Goal: Task Accomplishment & Management: Manage account settings

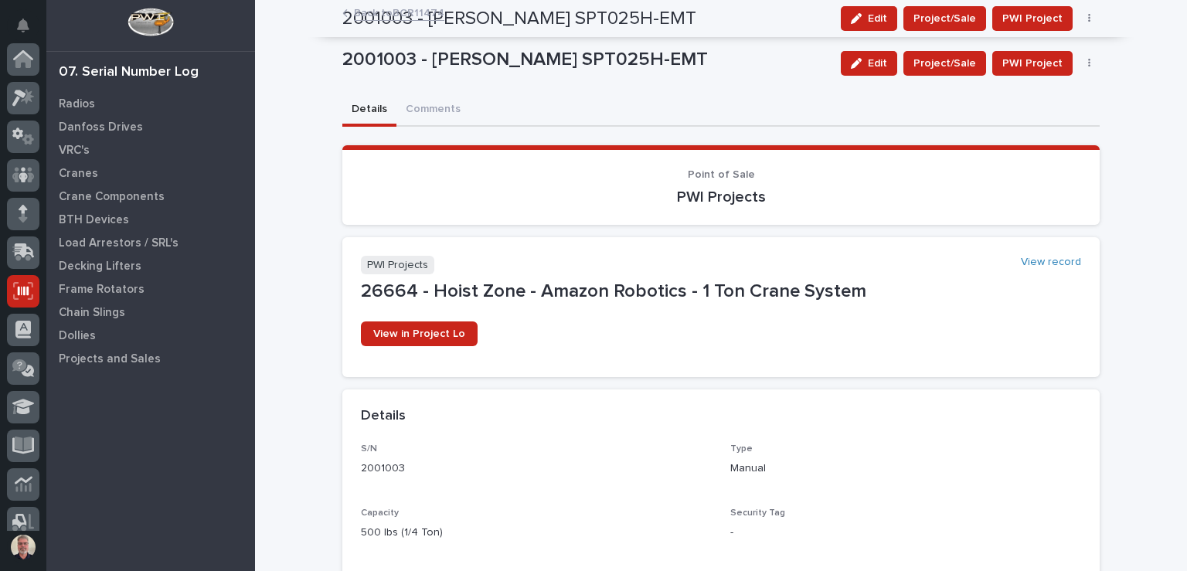
scroll to position [232, 0]
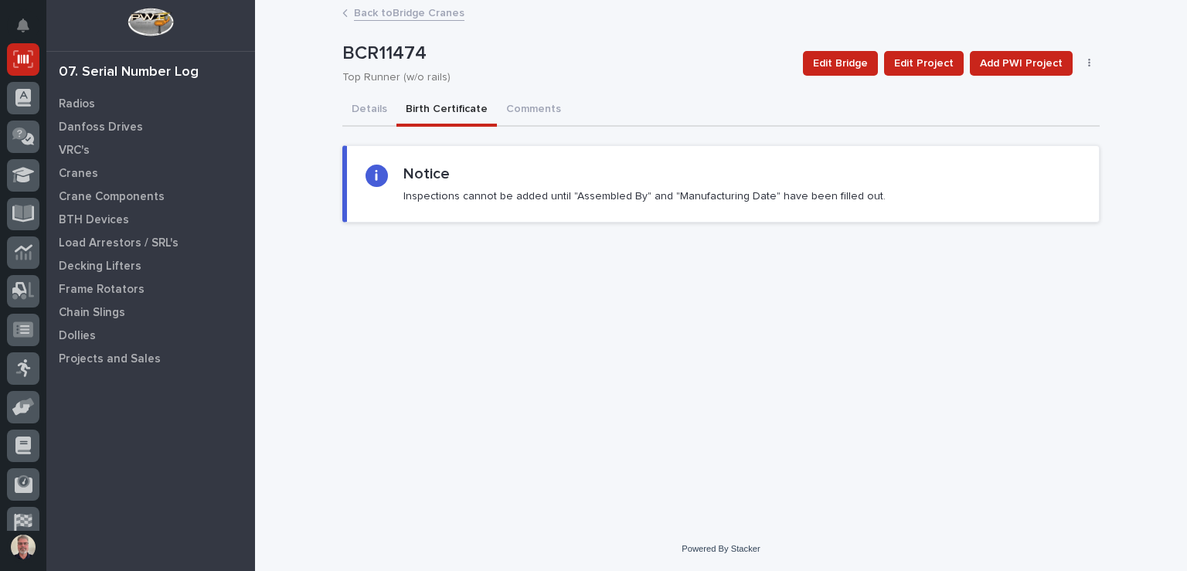
click at [435, 104] on button "Birth Certificate" at bounding box center [447, 110] width 100 height 32
click at [368, 107] on button "Details" at bounding box center [369, 110] width 54 height 32
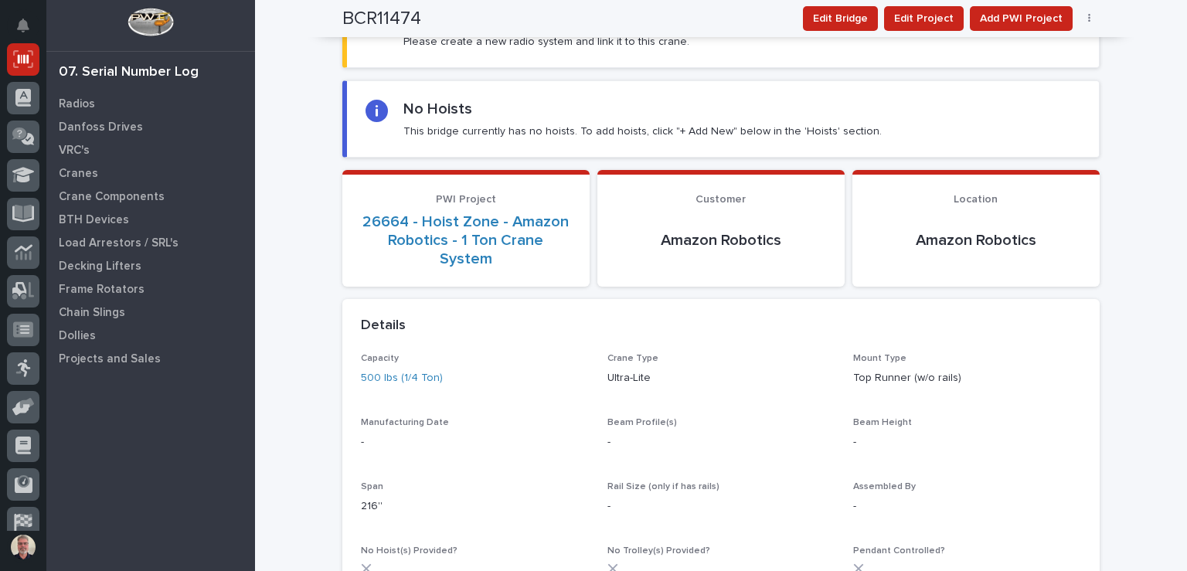
scroll to position [153, 0]
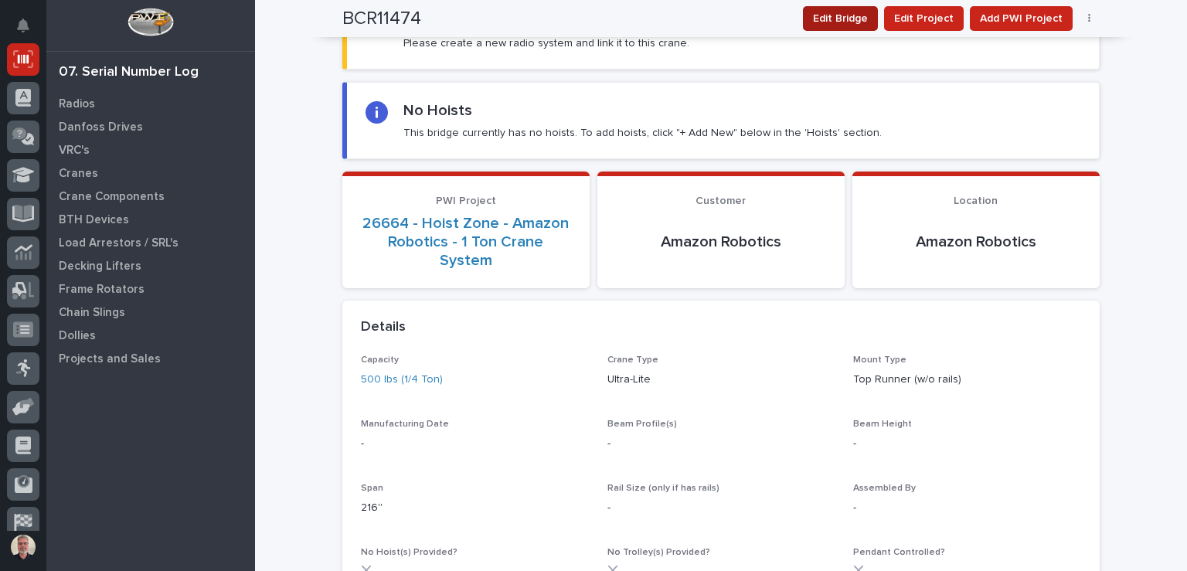
click at [827, 24] on span "Edit Bridge" at bounding box center [840, 18] width 55 height 19
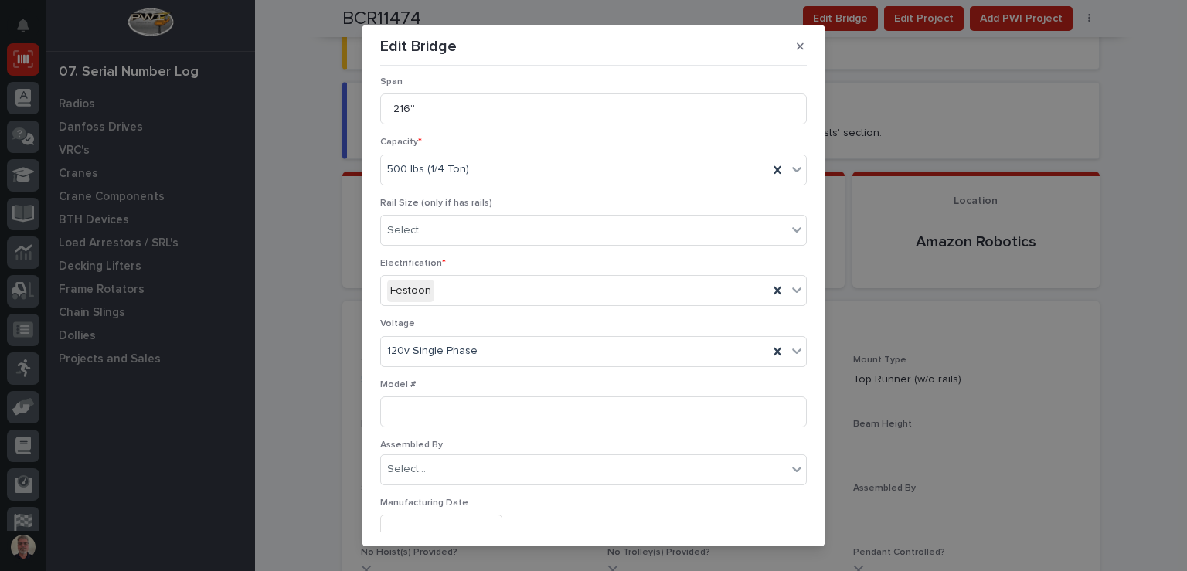
scroll to position [210, 0]
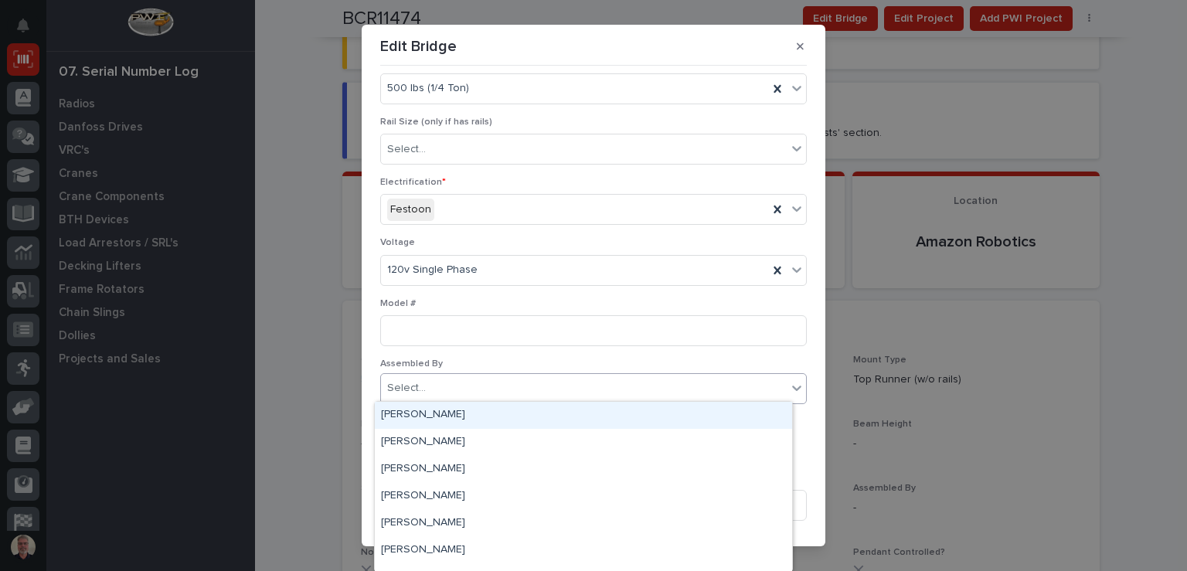
click at [525, 383] on div "Select..." at bounding box center [584, 389] width 406 height 26
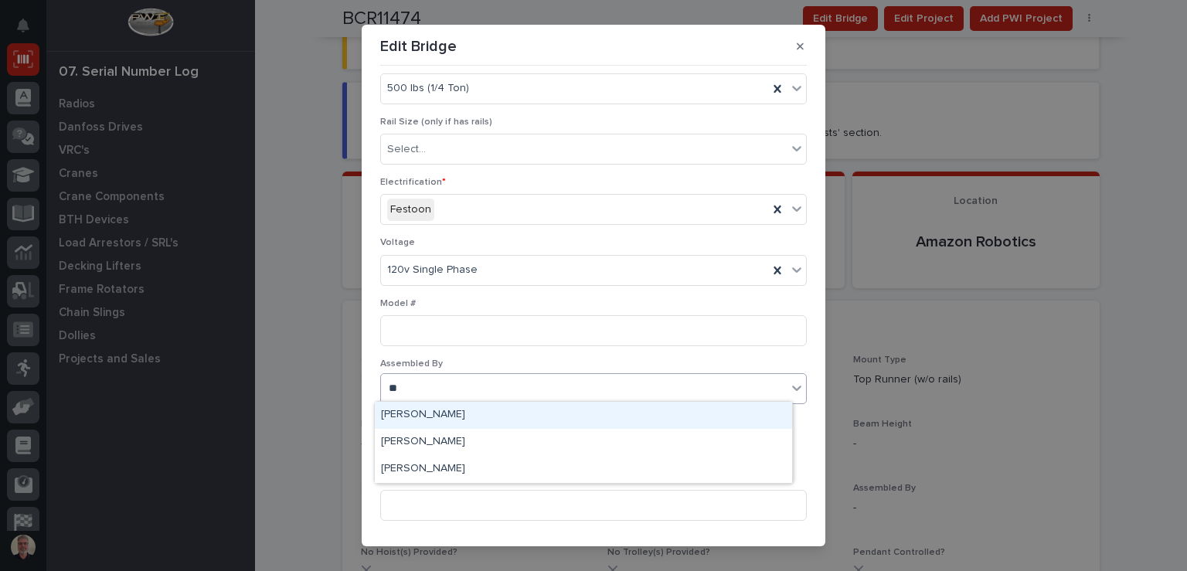
type input "***"
click at [496, 419] on div "[PERSON_NAME]" at bounding box center [583, 415] width 417 height 27
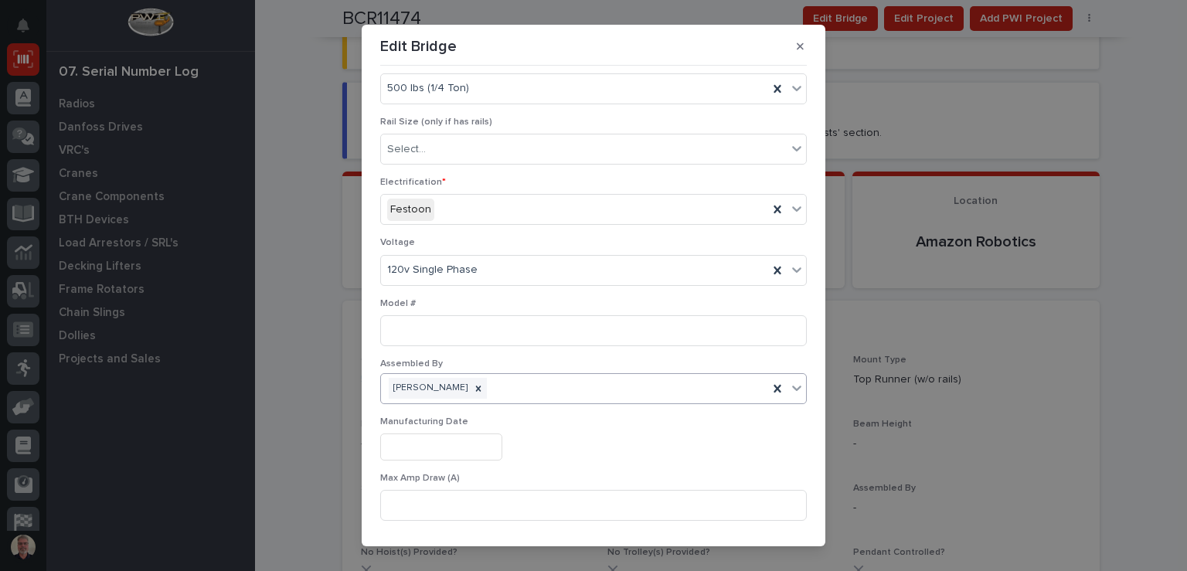
click at [482, 447] on input "text" at bounding box center [441, 447] width 122 height 27
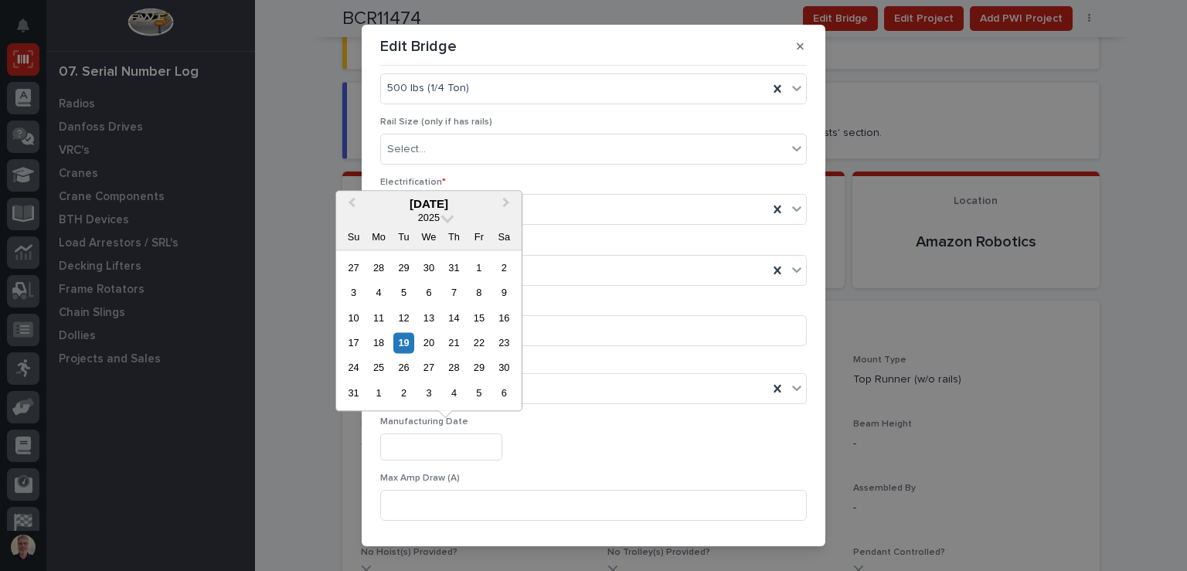
click at [482, 447] on input "text" at bounding box center [441, 447] width 122 height 27
click at [401, 342] on div "19" at bounding box center [403, 342] width 21 height 21
type input "**********"
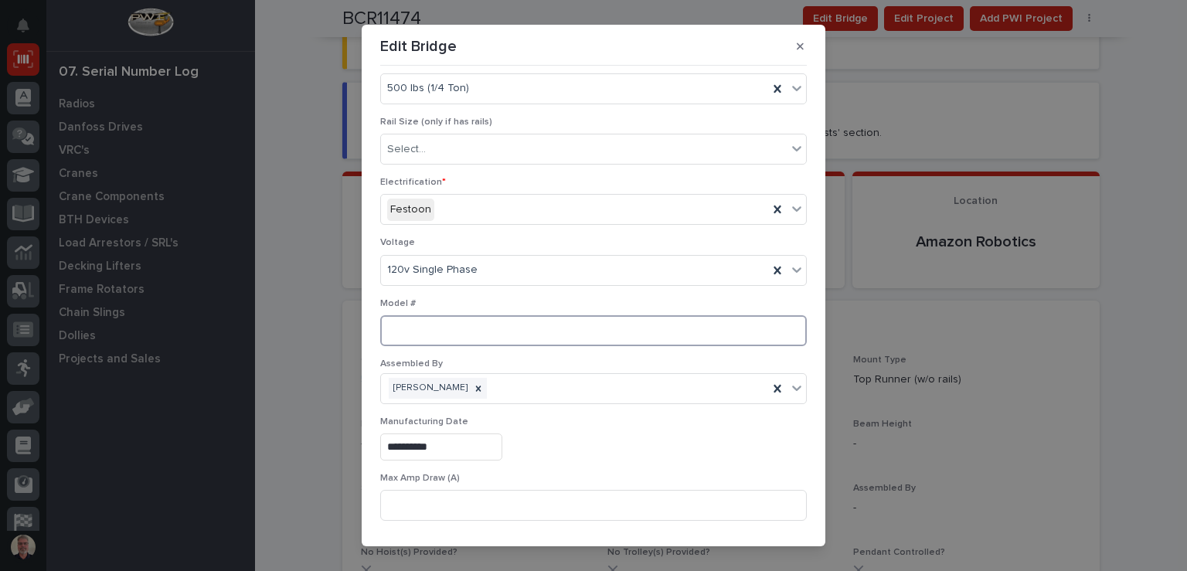
click at [401, 342] on input at bounding box center [593, 330] width 427 height 31
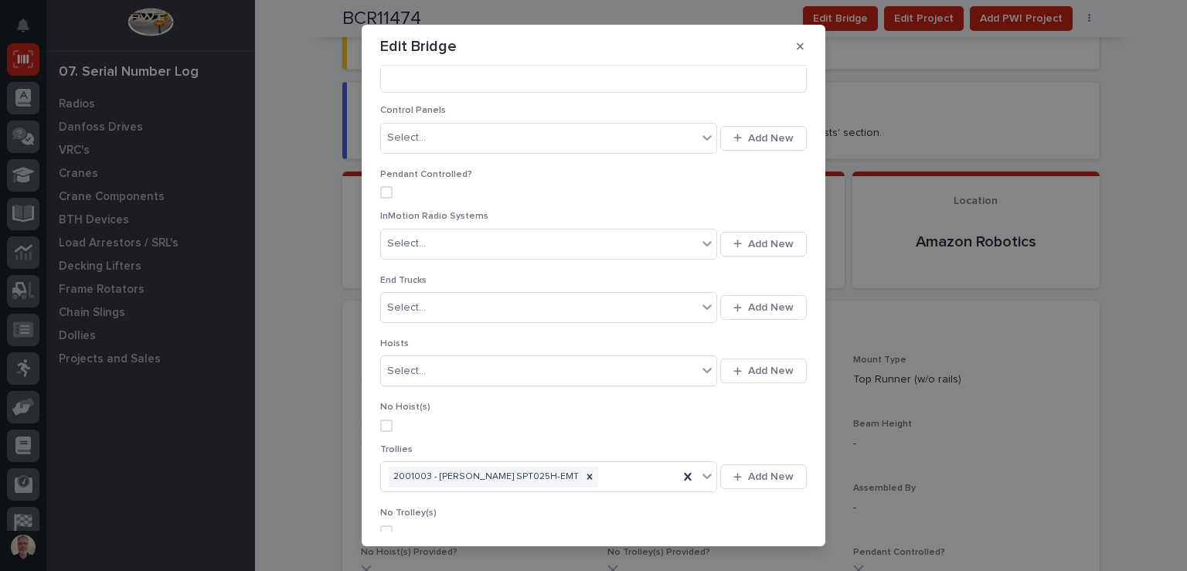
scroll to position [700, 0]
click at [382, 418] on span at bounding box center [386, 424] width 12 height 12
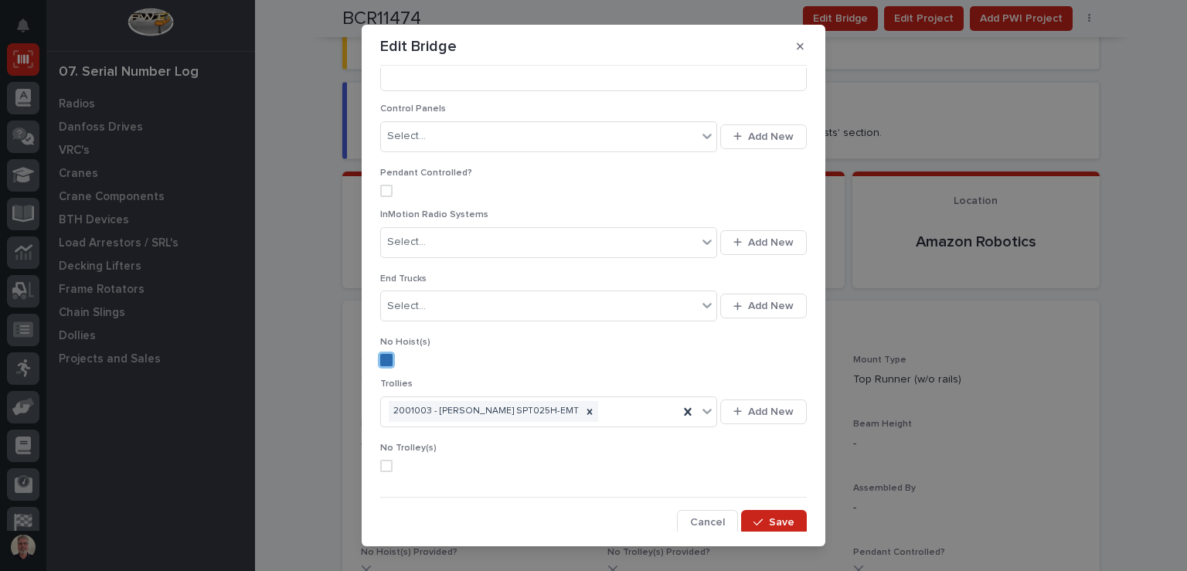
scroll to position [700, 0]
click at [769, 520] on span "Save" at bounding box center [782, 523] width 26 height 14
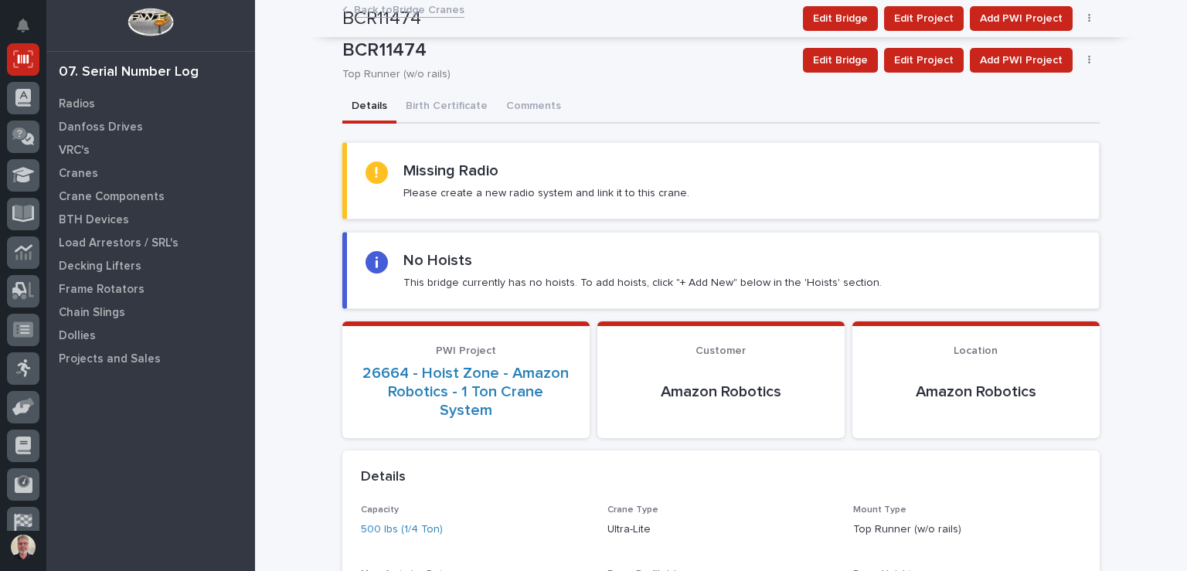
scroll to position [0, 0]
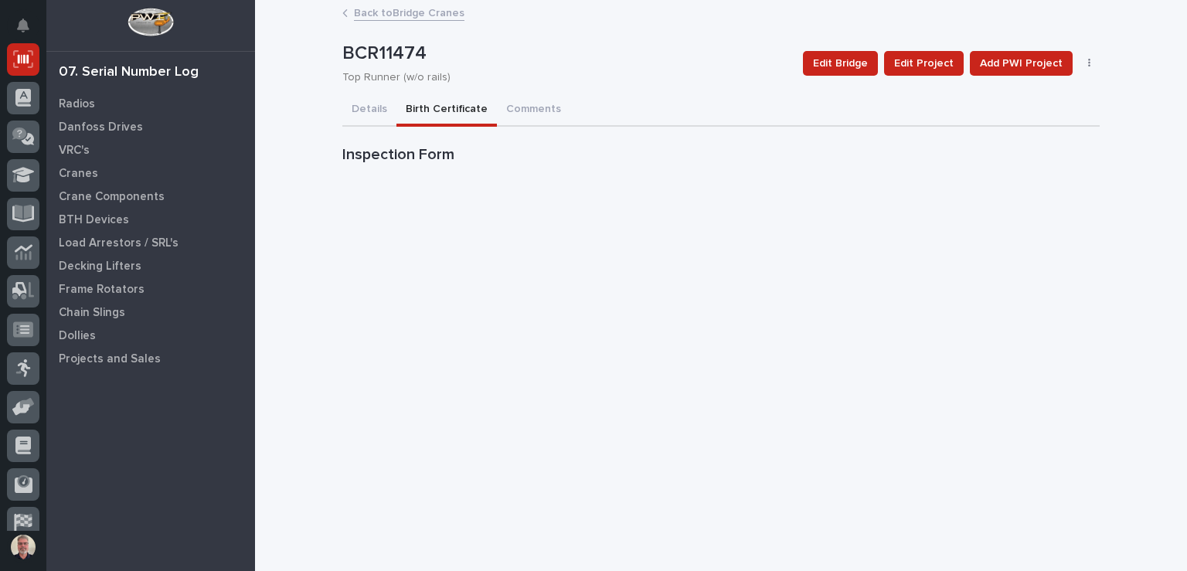
click at [457, 104] on button "Birth Certificate" at bounding box center [447, 110] width 100 height 32
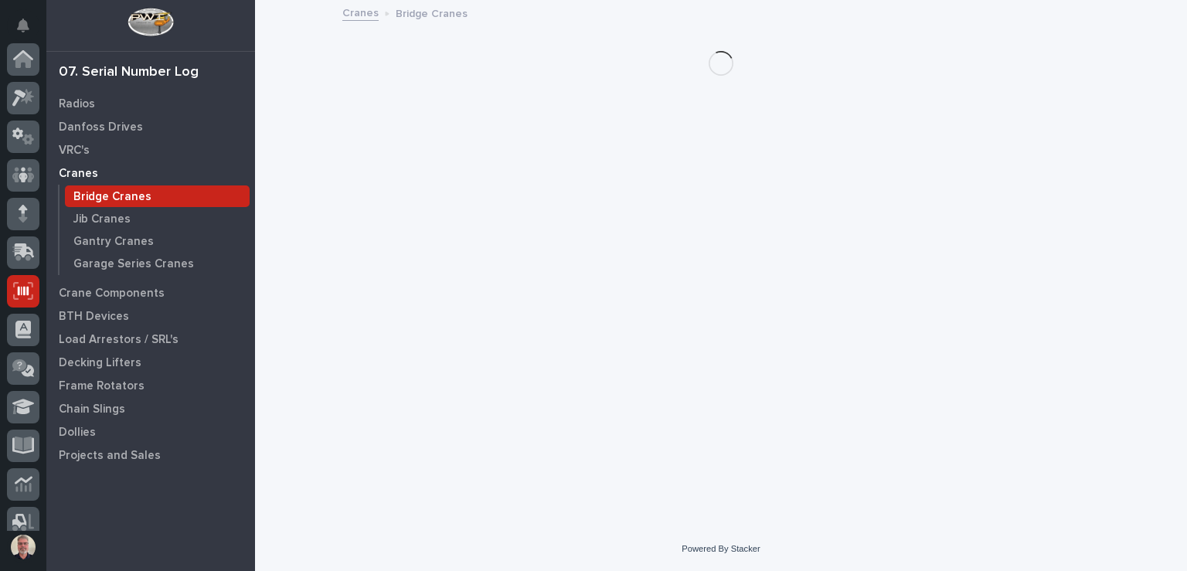
scroll to position [232, 0]
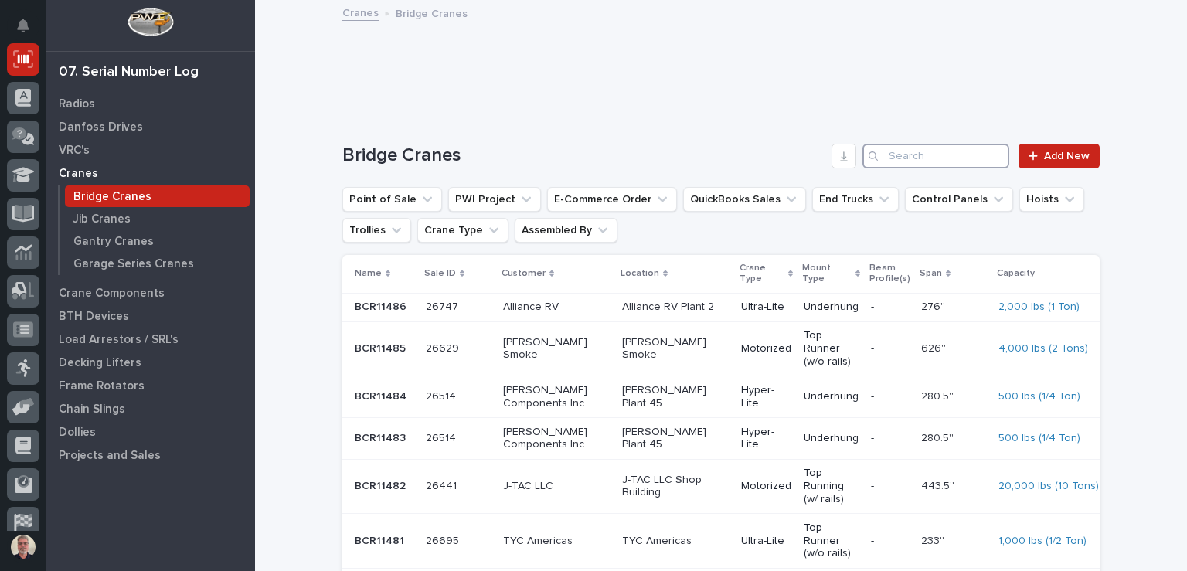
click at [949, 165] on input "Search" at bounding box center [936, 156] width 147 height 25
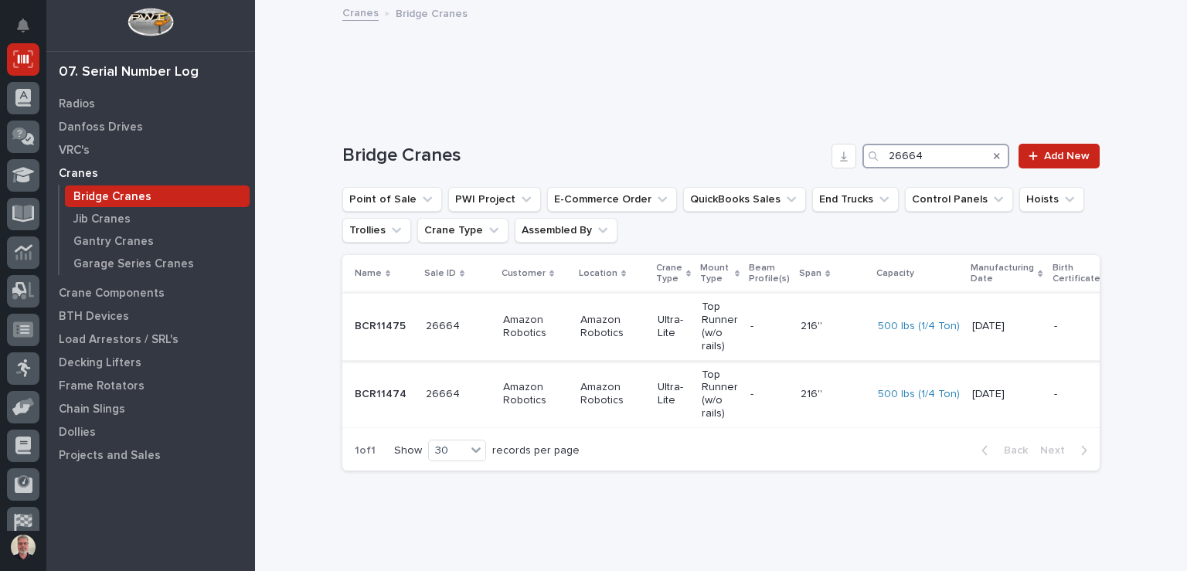
type input "26664"
click at [403, 335] on div "BCR11475 BCR11475" at bounding box center [384, 327] width 59 height 26
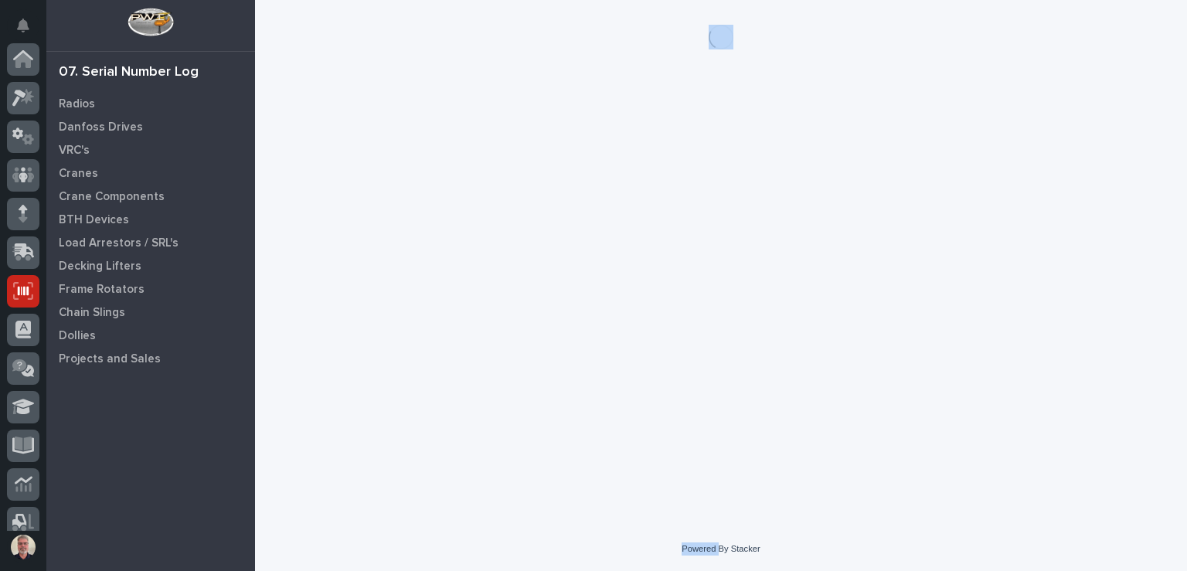
scroll to position [232, 0]
click at [403, 335] on div "Loading... Saving… Loading... Saving…" at bounding box center [721, 244] width 773 height 489
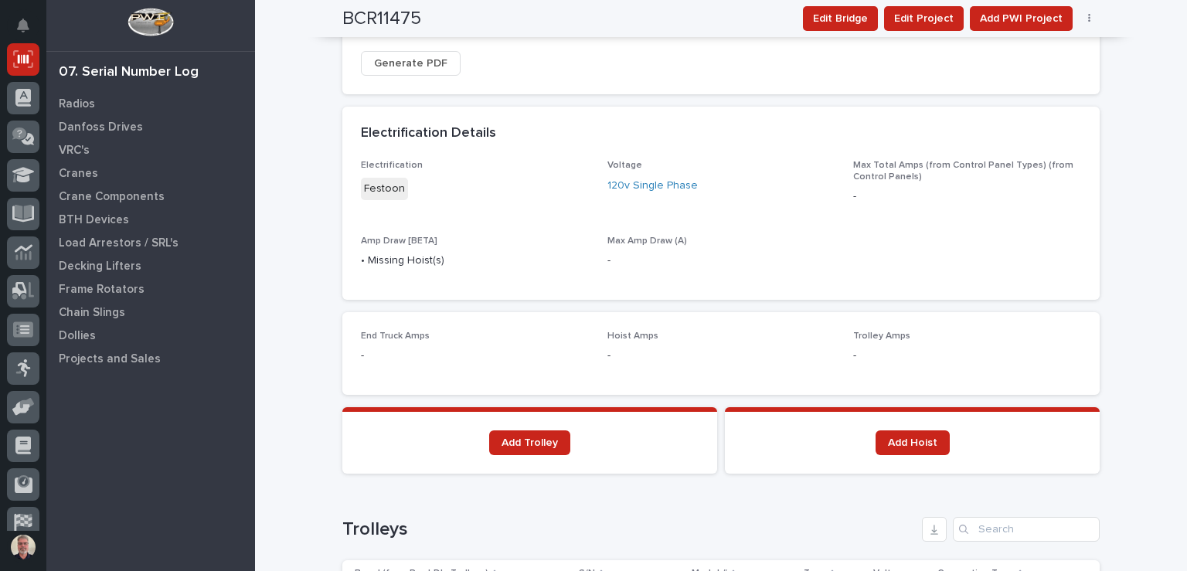
scroll to position [1011, 0]
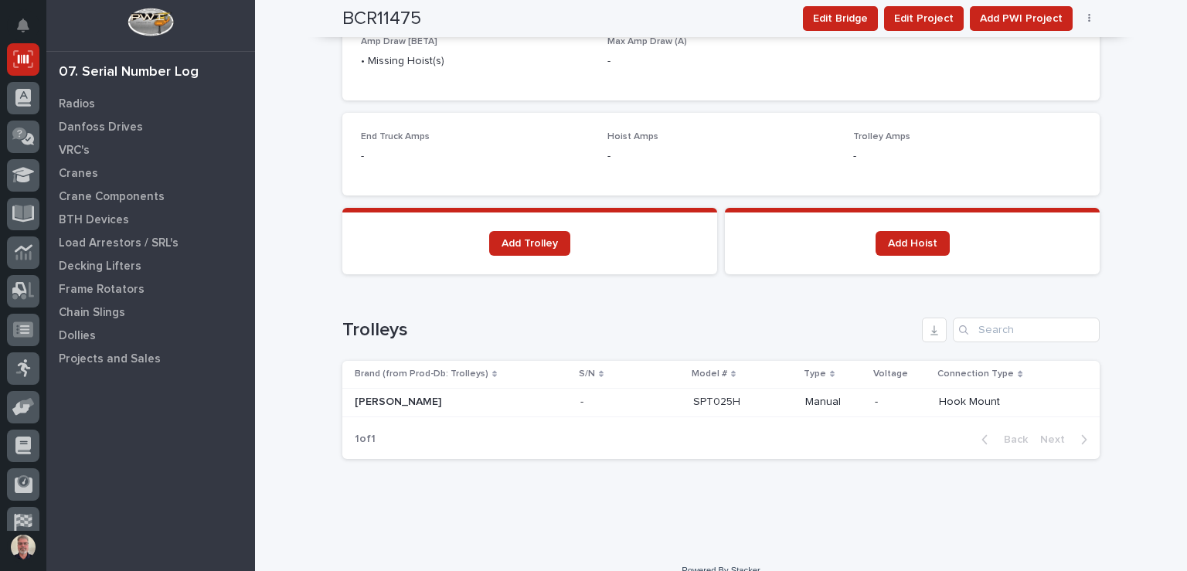
click at [367, 393] on p "[PERSON_NAME]" at bounding box center [400, 401] width 90 height 16
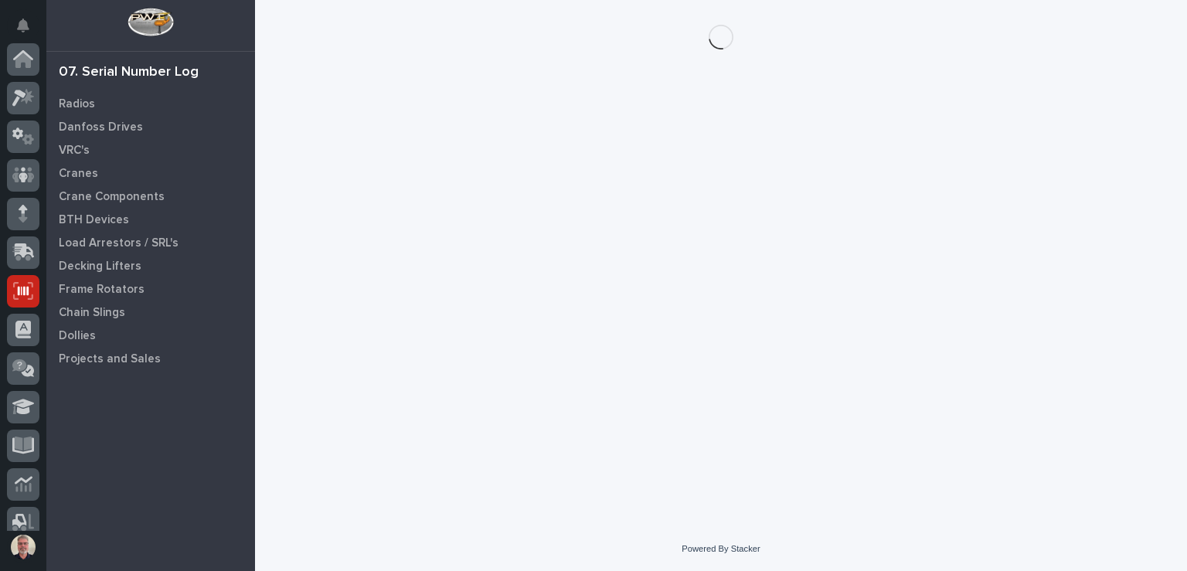
click at [367, 386] on div "Loading... Saving… Loading... Saving…" at bounding box center [721, 244] width 773 height 489
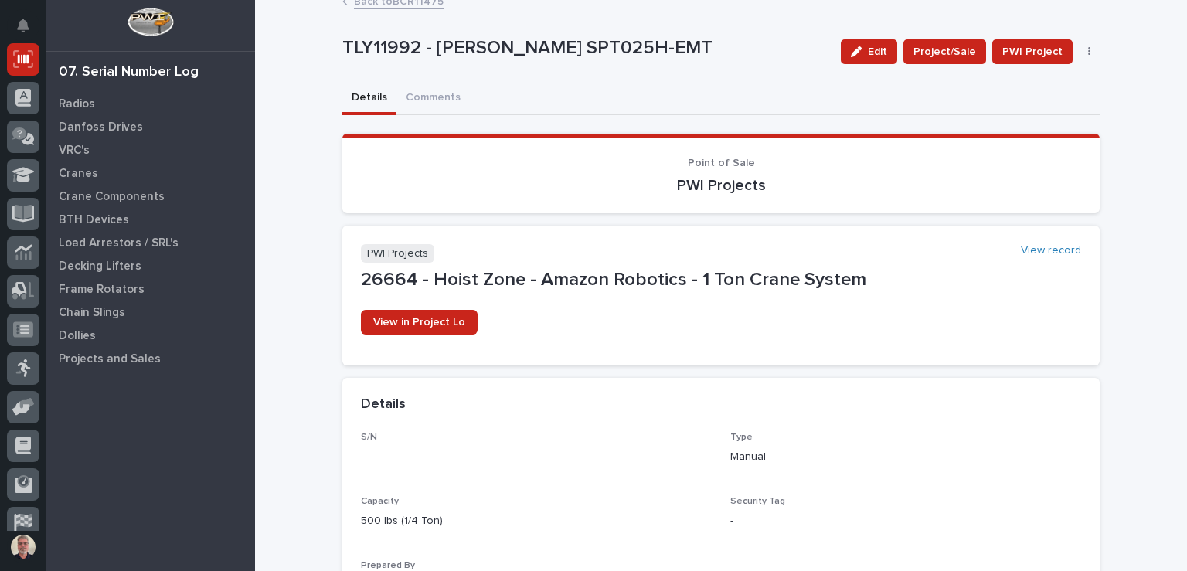
scroll to position [12, 0]
click at [367, 386] on div "Details" at bounding box center [721, 404] width 758 height 54
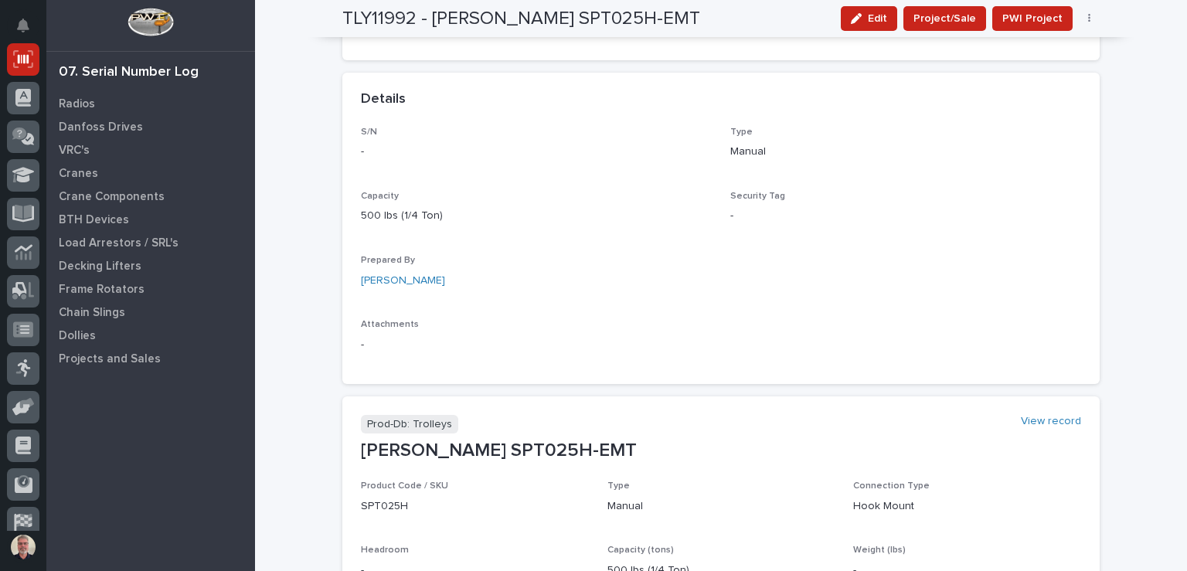
scroll to position [324, 0]
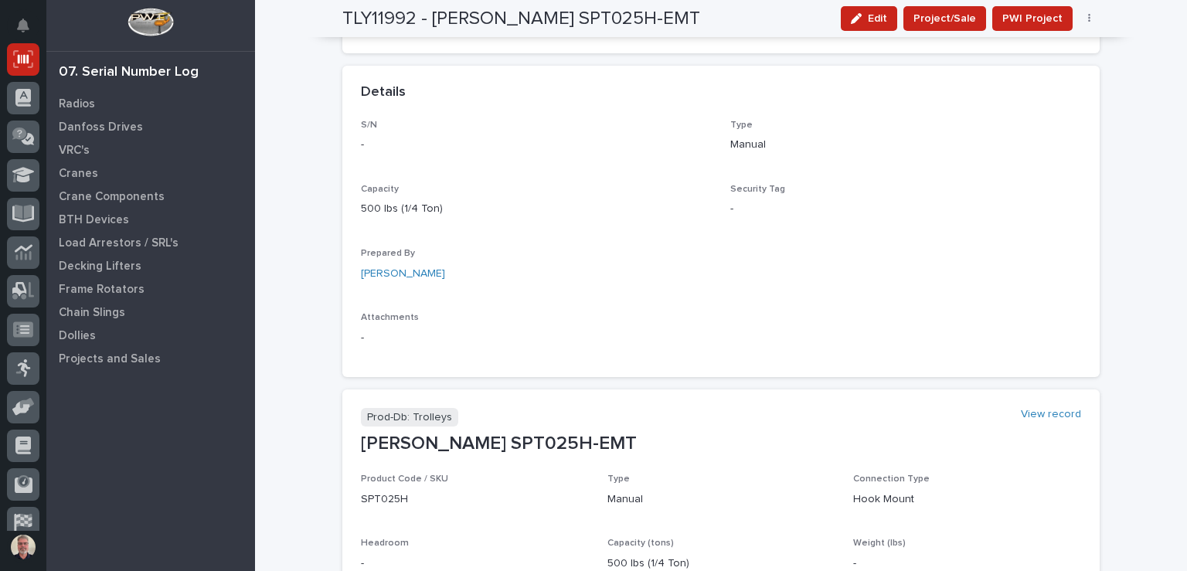
click at [414, 139] on p "-" at bounding box center [536, 145] width 351 height 16
click at [842, 22] on div "Edit" at bounding box center [866, 18] width 63 height 25
click at [850, 22] on button "Edit" at bounding box center [869, 18] width 56 height 25
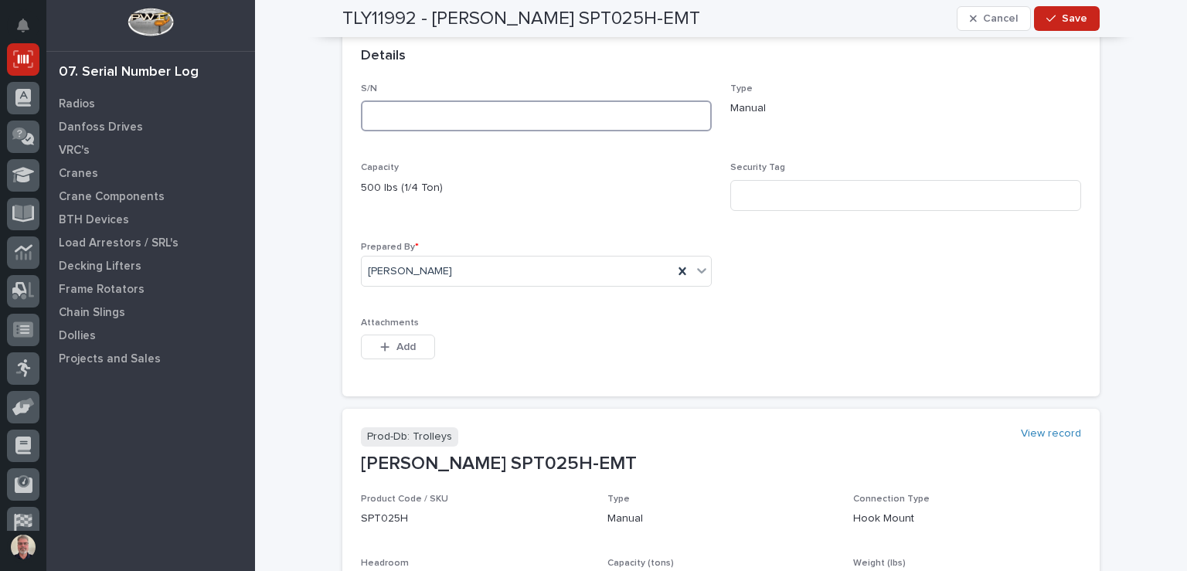
click at [391, 106] on input at bounding box center [536, 115] width 351 height 31
type input "2001007"
click at [1047, 26] on button "Save" at bounding box center [1067, 18] width 66 height 25
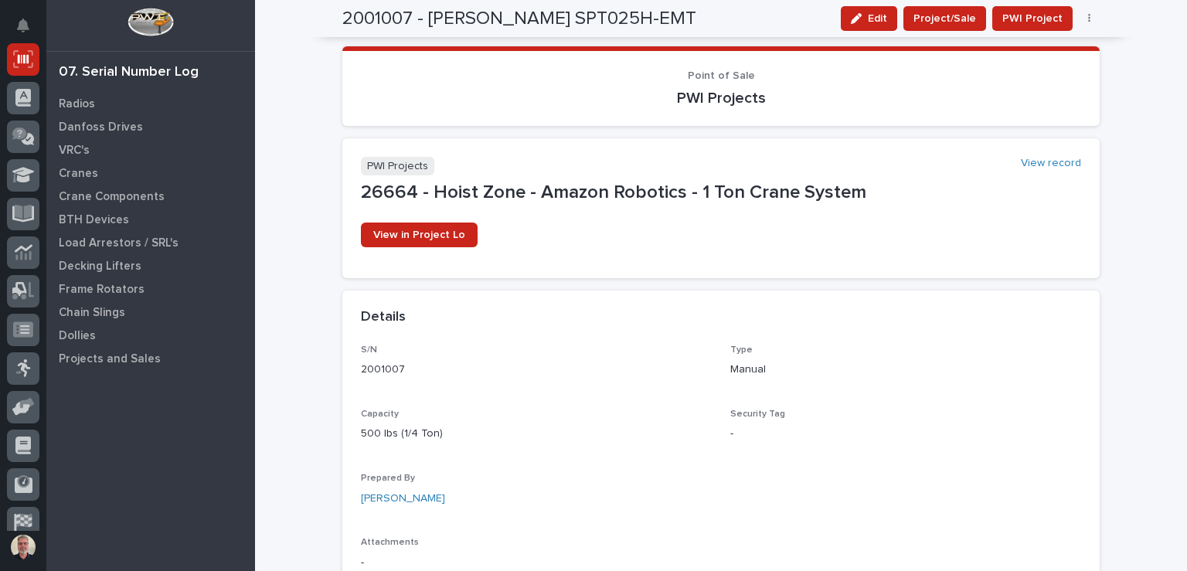
scroll to position [0, 0]
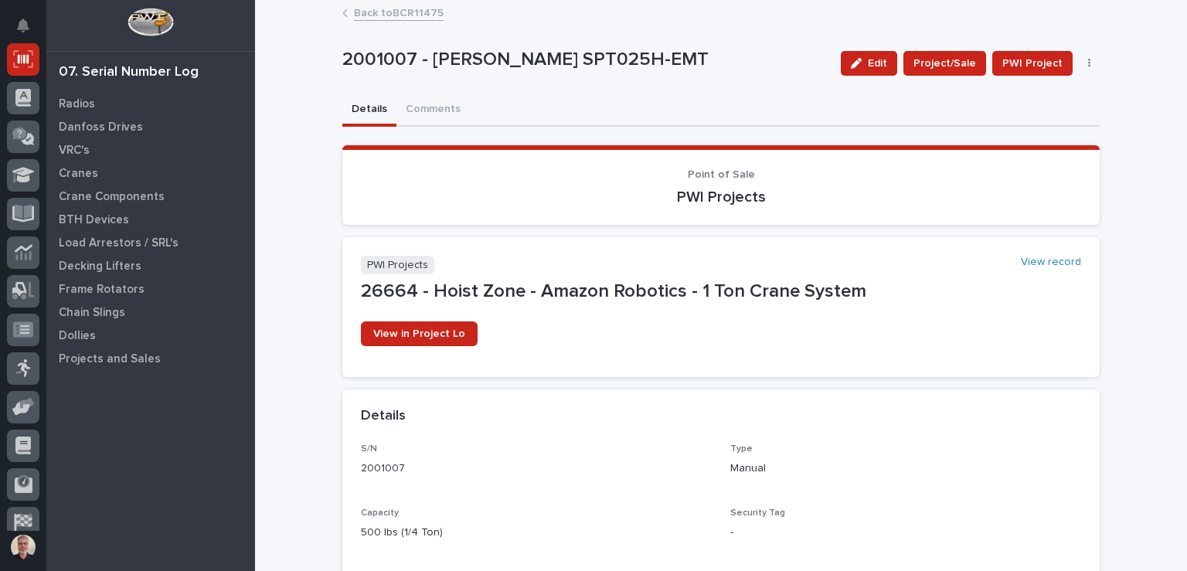
click at [427, 15] on link "Back to BCR11475" at bounding box center [399, 12] width 90 height 18
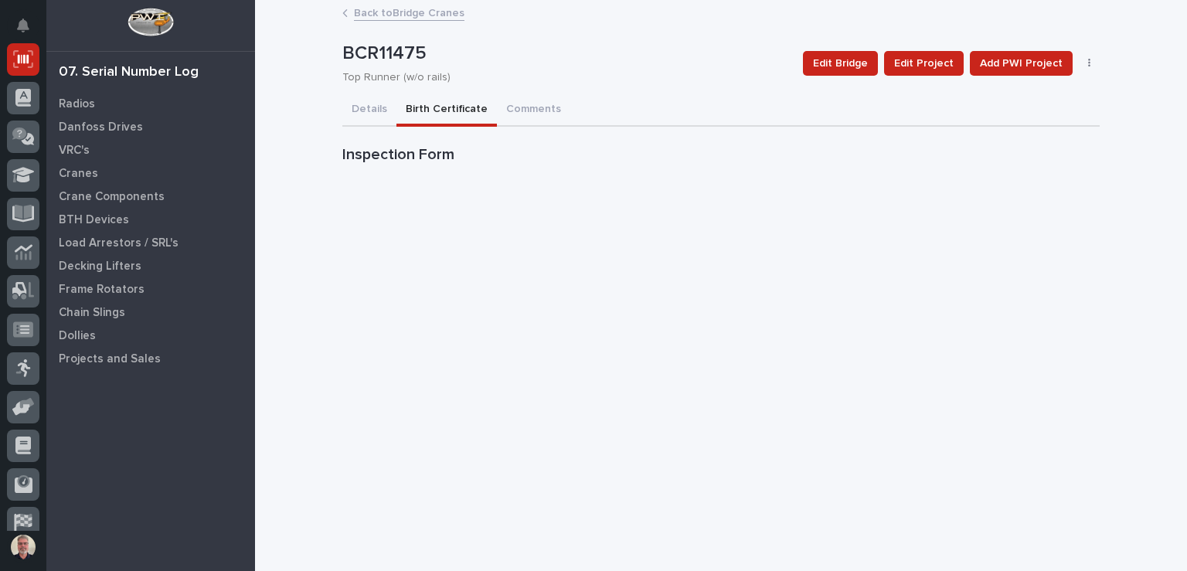
click at [450, 115] on button "Birth Certificate" at bounding box center [447, 110] width 100 height 32
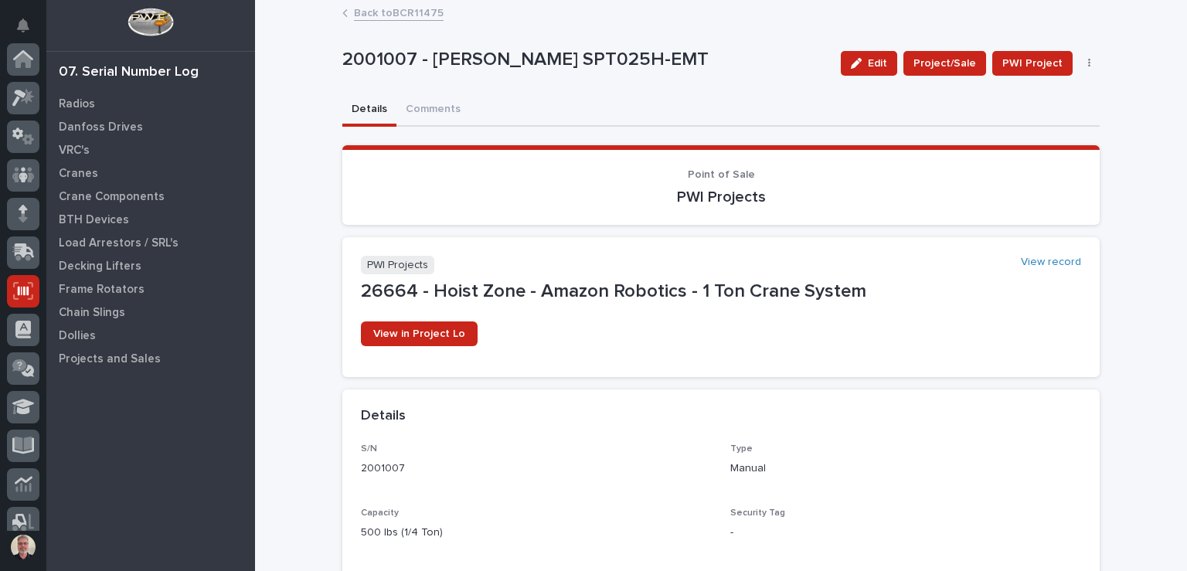
scroll to position [232, 0]
click at [401, 21] on div "Back to BCR11475" at bounding box center [721, 14] width 773 height 22
click at [402, 18] on link "Back to BCR11475" at bounding box center [399, 12] width 90 height 18
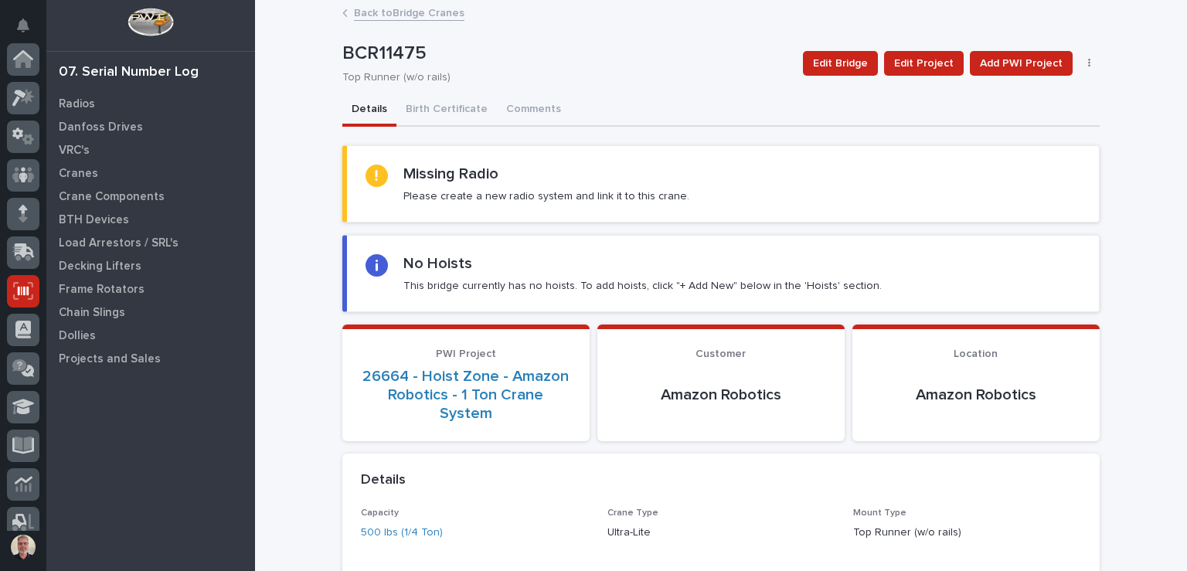
scroll to position [232, 0]
click at [402, 18] on link "Back to Bridge Cranes" at bounding box center [409, 12] width 111 height 18
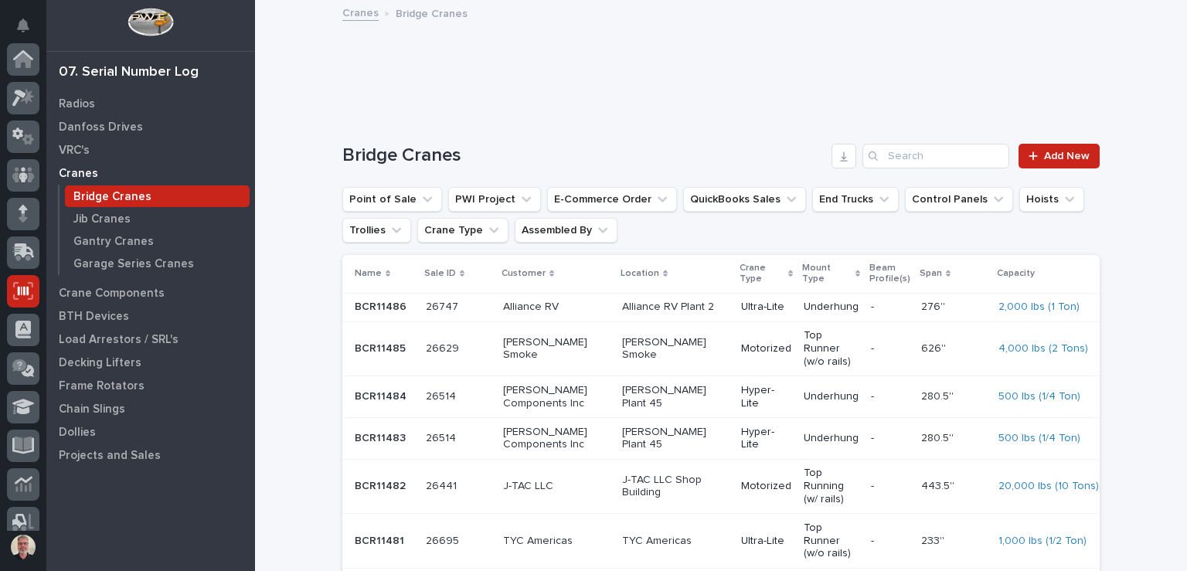
scroll to position [232, 0]
click at [947, 165] on input "Search" at bounding box center [936, 156] width 147 height 25
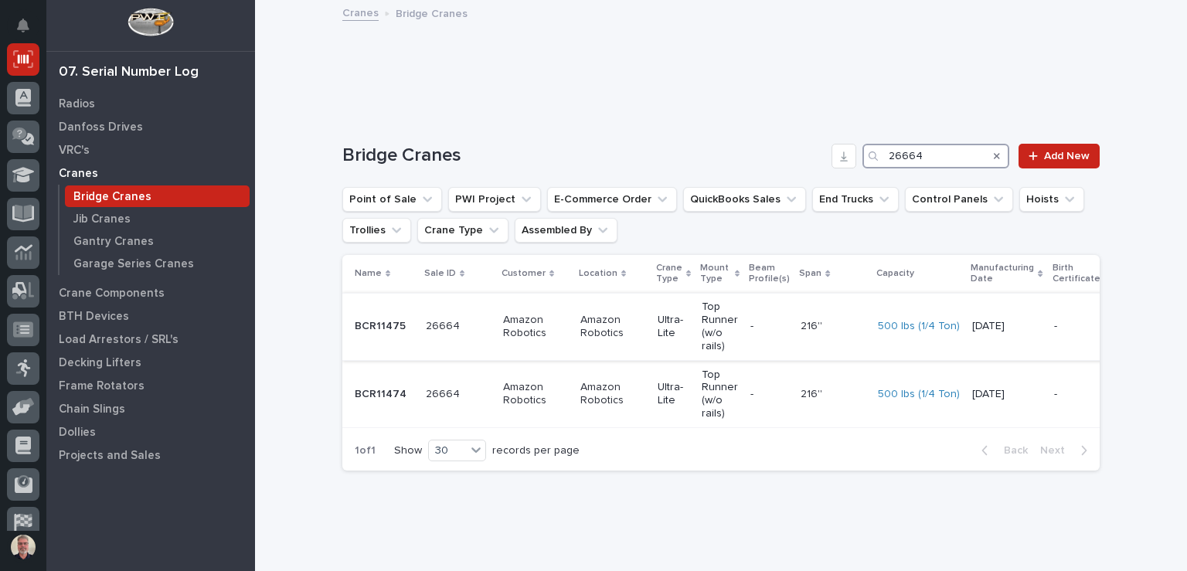
type input "26664"
click at [606, 332] on p "Amazon Robotics" at bounding box center [613, 327] width 65 height 26
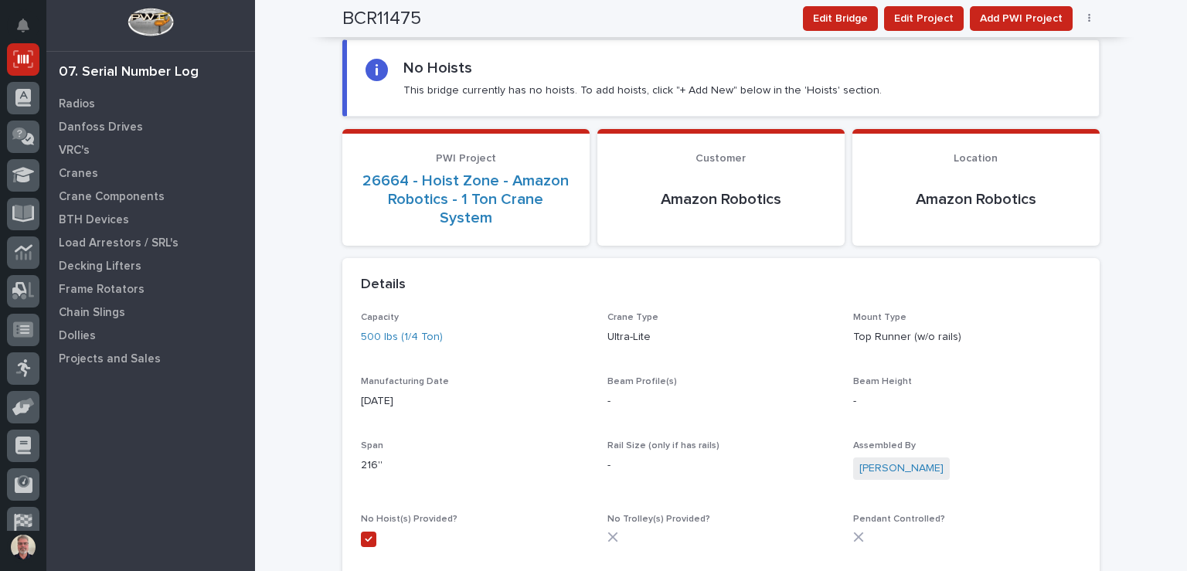
scroll to position [162, 0]
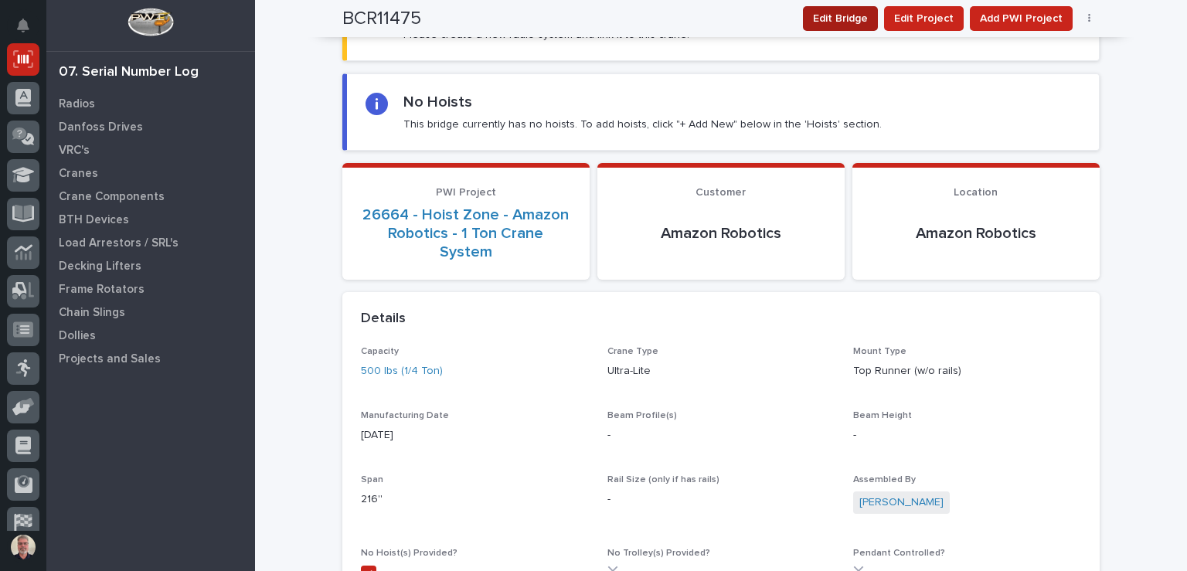
click at [873, 15] on button "Edit Bridge" at bounding box center [840, 18] width 75 height 25
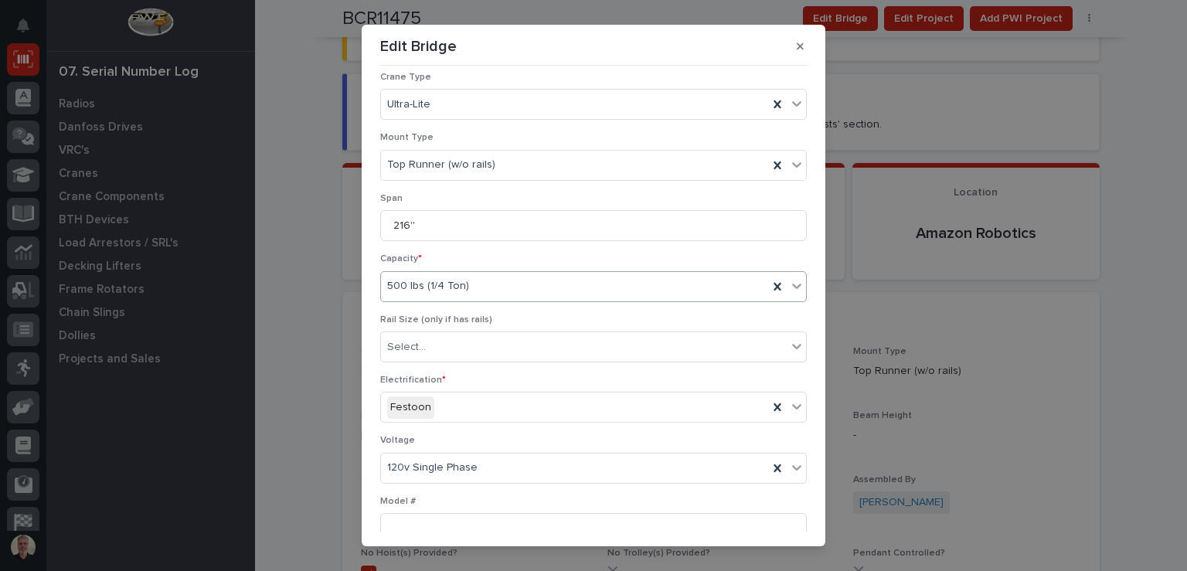
scroll to position [0, 0]
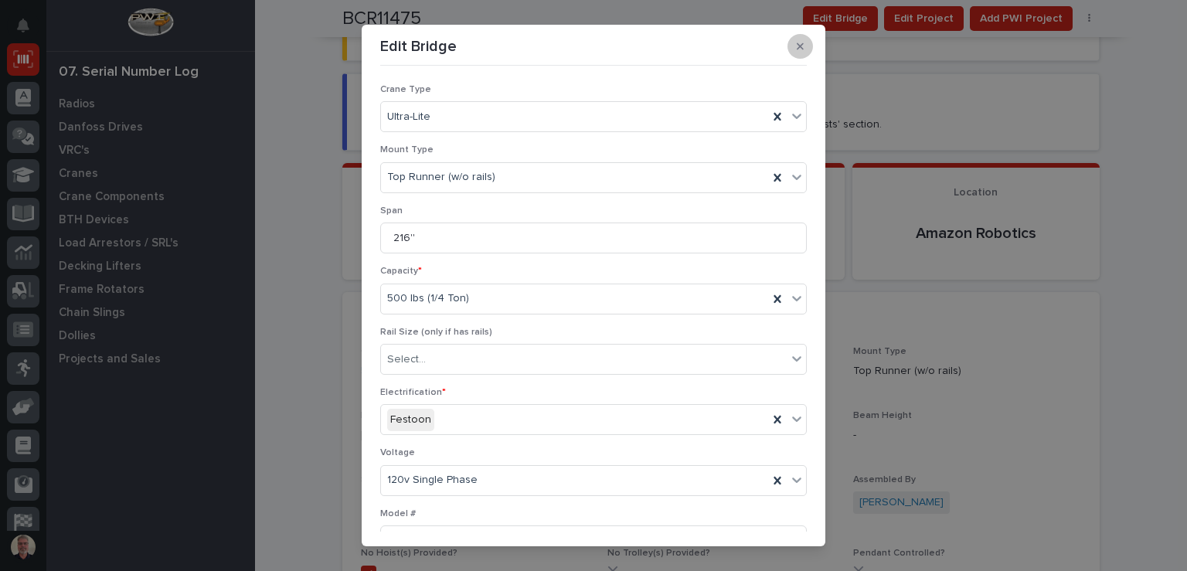
click at [797, 49] on icon "button" at bounding box center [800, 46] width 7 height 7
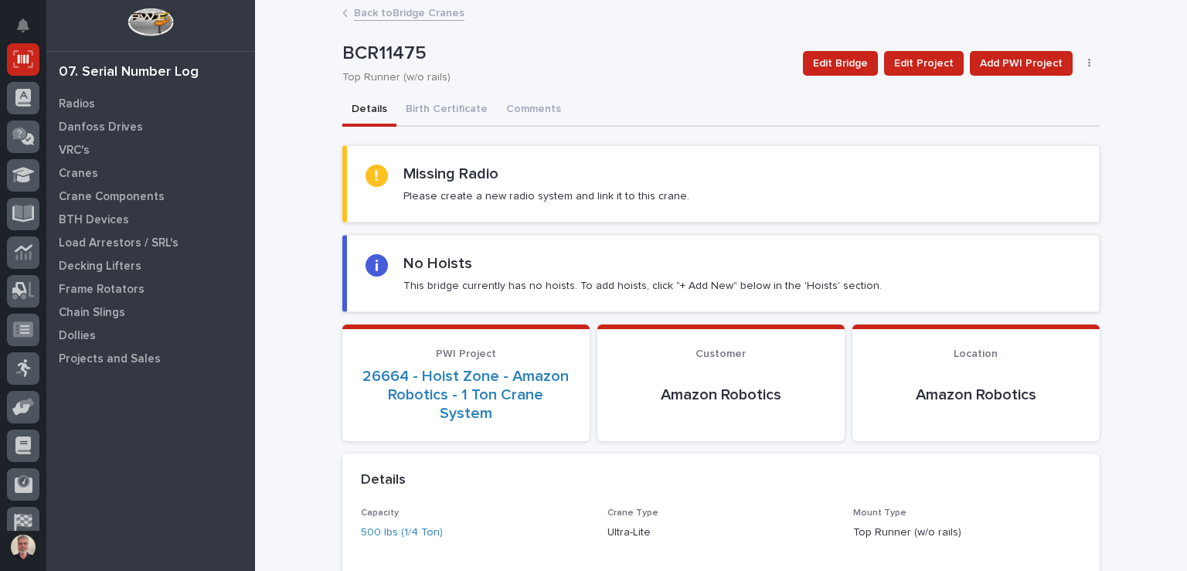
click at [356, 14] on link "Back to Bridge Cranes" at bounding box center [409, 12] width 111 height 18
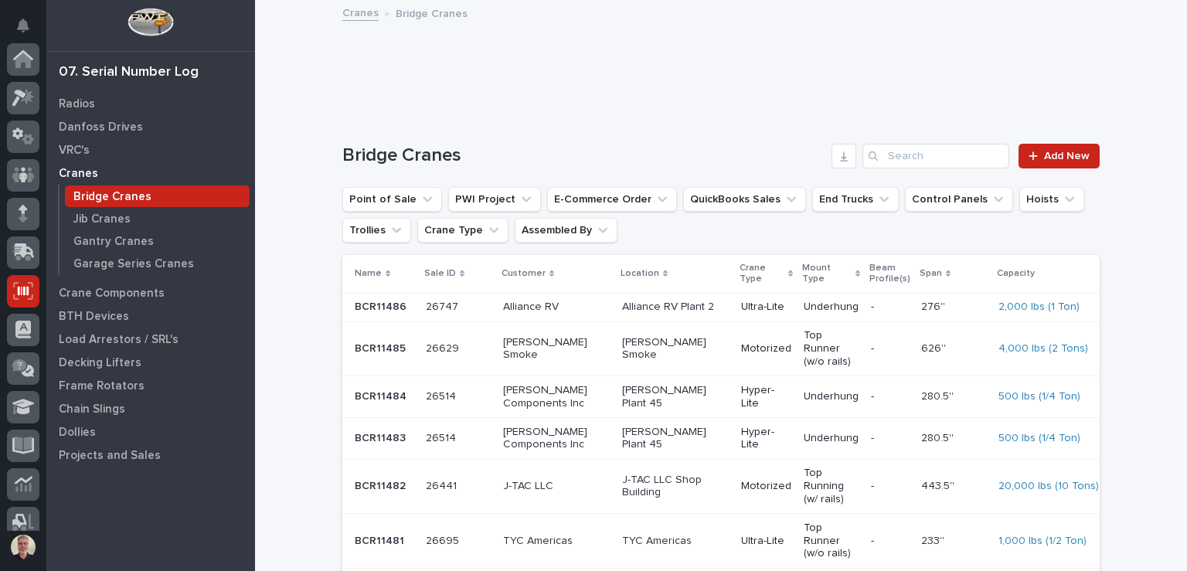
scroll to position [232, 0]
click at [912, 168] on input "Search" at bounding box center [936, 156] width 147 height 25
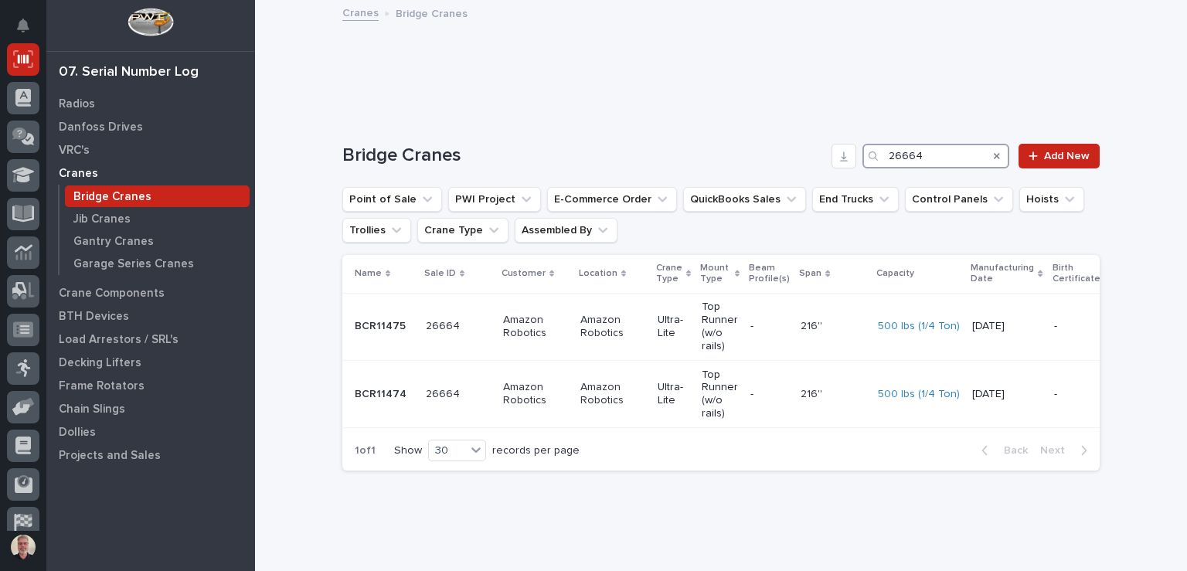
type input "26664"
click at [465, 383] on div "26664 26664" at bounding box center [458, 395] width 65 height 26
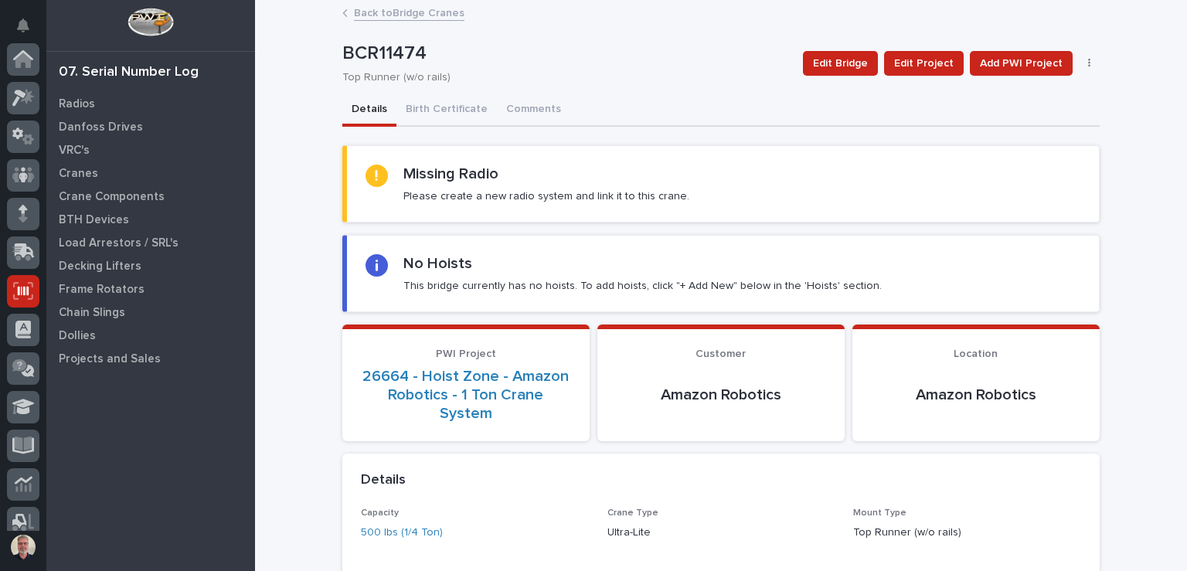
scroll to position [232, 0]
click at [445, 107] on button "Birth Certificate" at bounding box center [447, 110] width 100 height 32
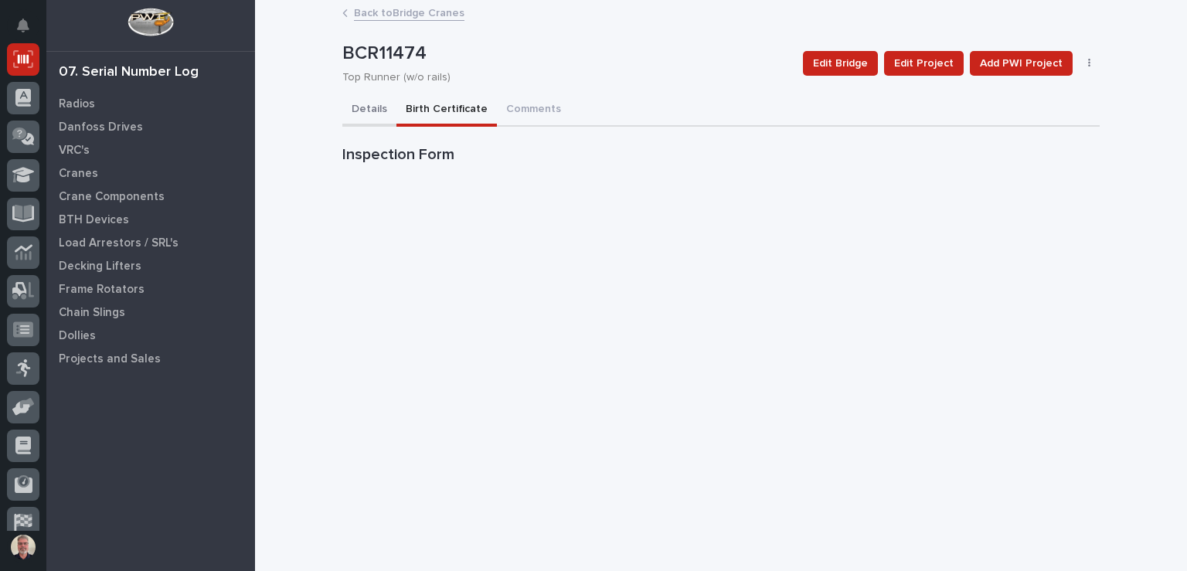
click at [362, 109] on button "Details" at bounding box center [369, 110] width 54 height 32
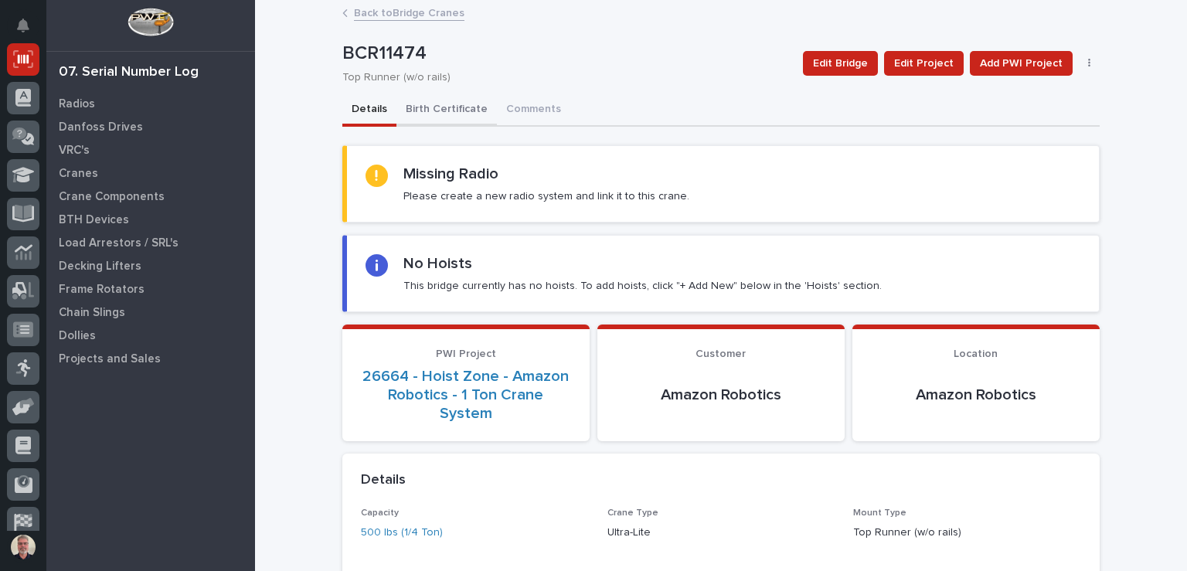
click at [446, 100] on button "Birth Certificate" at bounding box center [447, 110] width 100 height 32
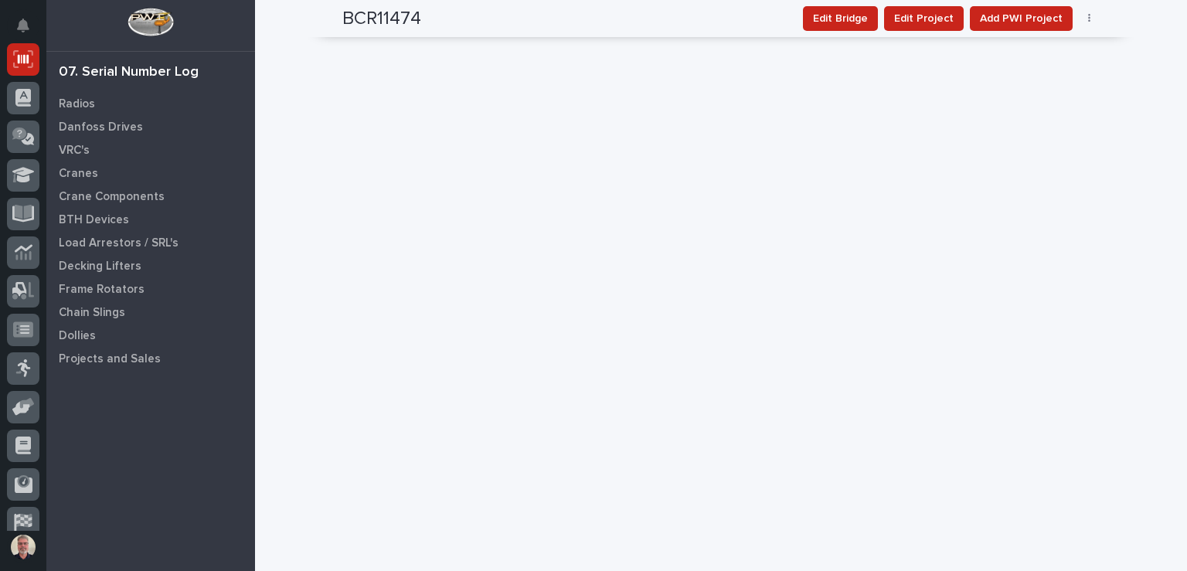
scroll to position [890, 0]
